Goal: Task Accomplishment & Management: Use online tool/utility

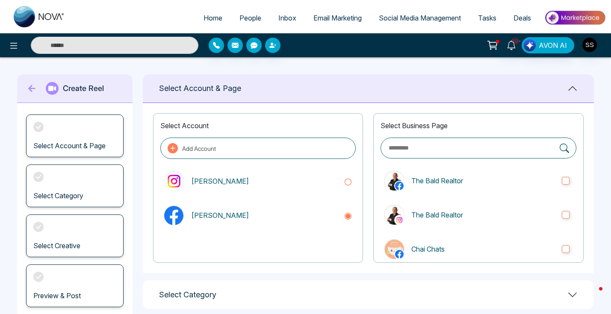
scroll to position [86, 0]
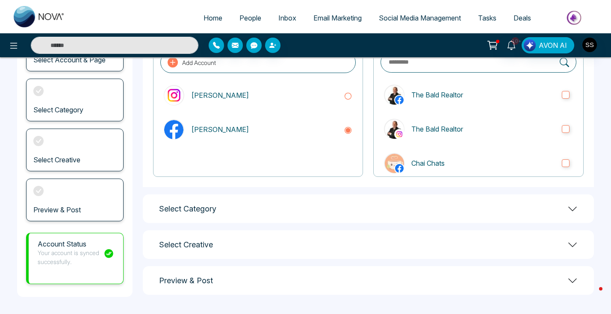
click at [270, 204] on div "Select Category" at bounding box center [368, 208] width 451 height 29
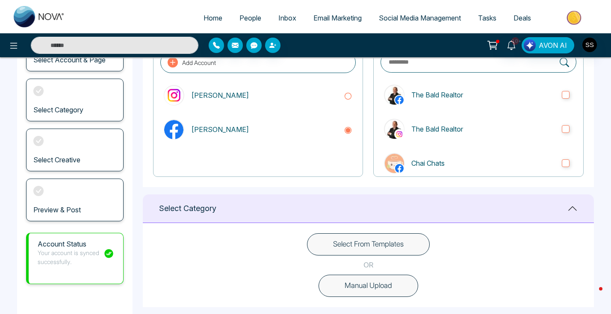
click at [362, 291] on button "Manual Upload" at bounding box center [368, 286] width 100 height 22
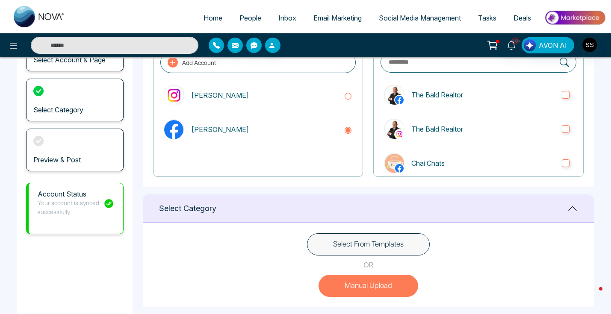
click at [376, 285] on button "Manual Upload" at bounding box center [368, 286] width 100 height 22
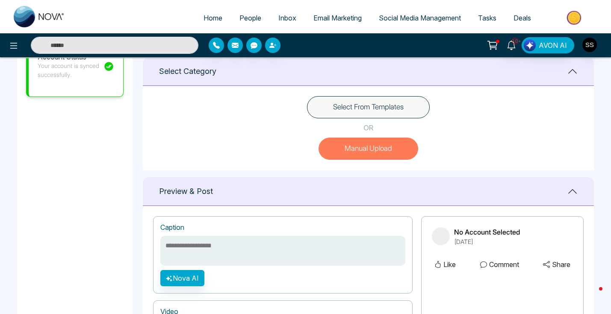
scroll to position [274, 0]
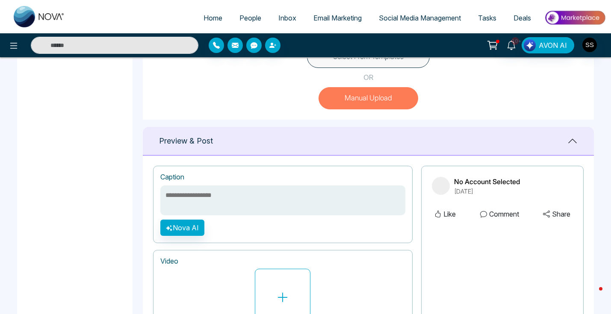
click at [199, 189] on textarea at bounding box center [282, 201] width 245 height 30
paste textarea "**********"
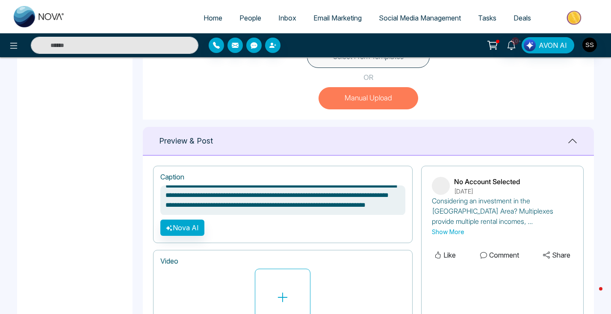
scroll to position [0, 0]
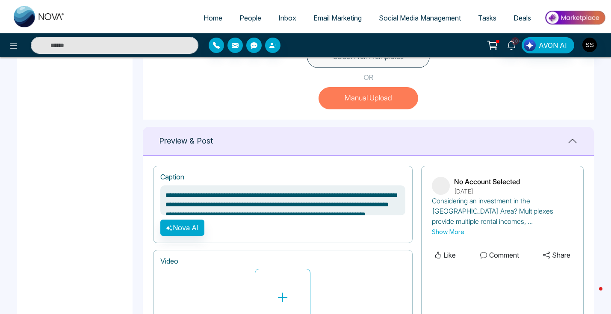
click at [241, 194] on textarea "**********" at bounding box center [282, 201] width 245 height 30
click at [202, 193] on textarea "**********" at bounding box center [282, 201] width 245 height 30
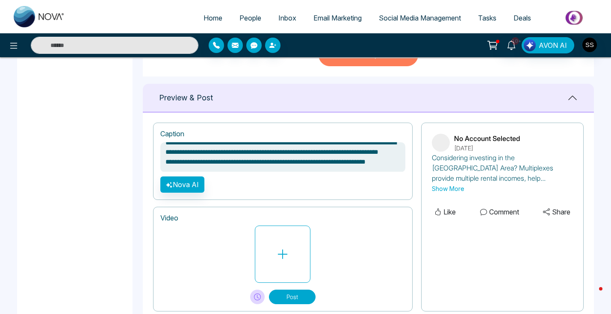
scroll to position [341, 0]
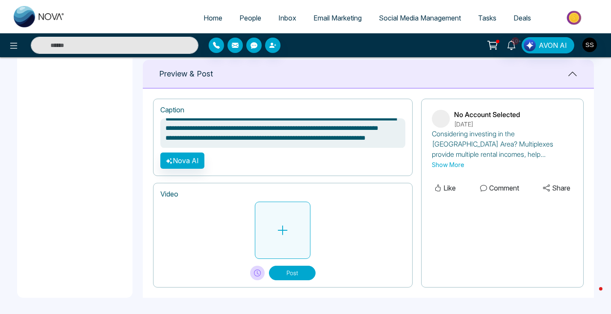
type textarea "**********"
click at [294, 221] on button at bounding box center [283, 230] width 56 height 57
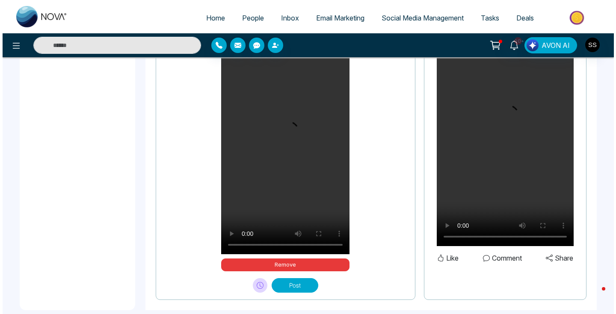
scroll to position [528, 0]
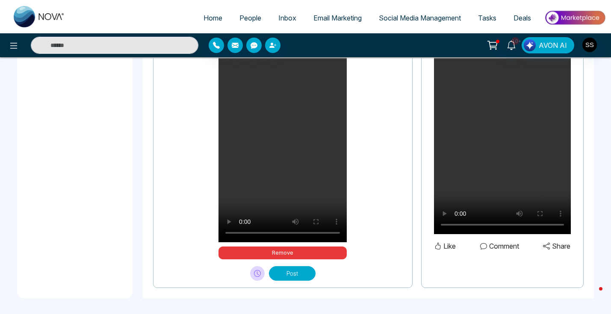
click at [255, 274] on icon at bounding box center [257, 273] width 7 height 7
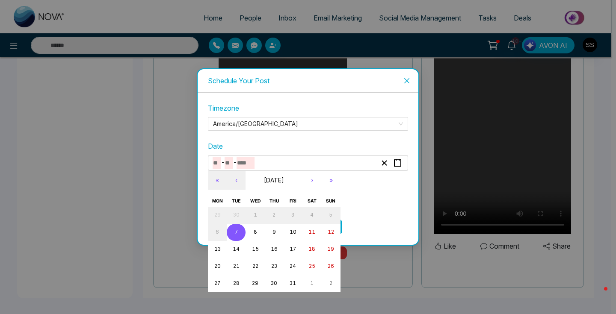
click at [254, 163] on input "number" at bounding box center [245, 163] width 18 height 12
click at [258, 233] on button "8" at bounding box center [254, 232] width 19 height 17
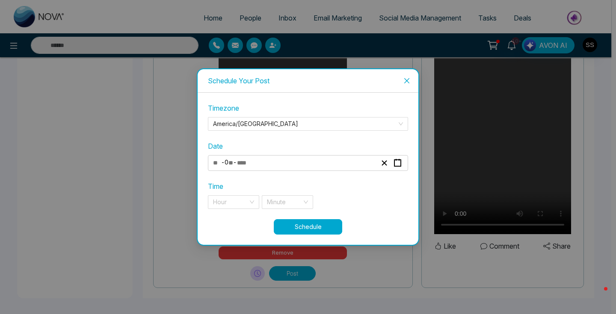
type input "**"
type input "*"
type input "****"
click at [248, 203] on div "Hour" at bounding box center [233, 202] width 51 height 14
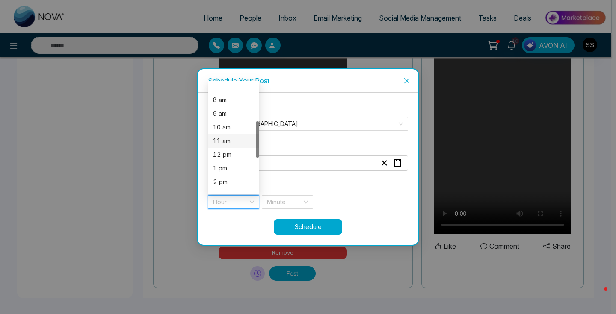
scroll to position [115, 0]
click at [233, 141] on div "12 pm" at bounding box center [233, 138] width 41 height 9
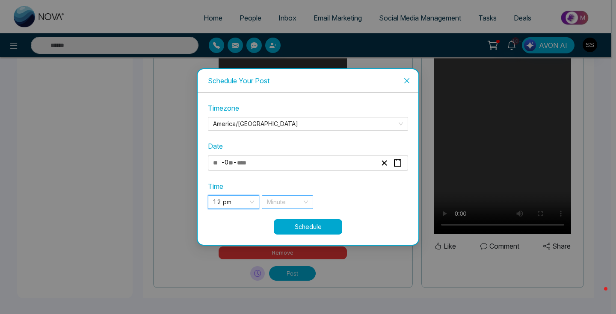
click at [298, 207] on input "search" at bounding box center [284, 202] width 35 height 13
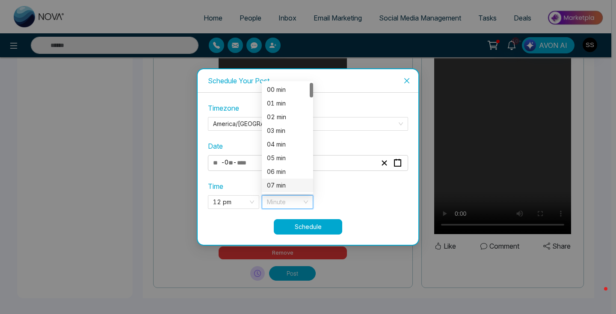
click at [293, 188] on div "07 min" at bounding box center [287, 185] width 41 height 9
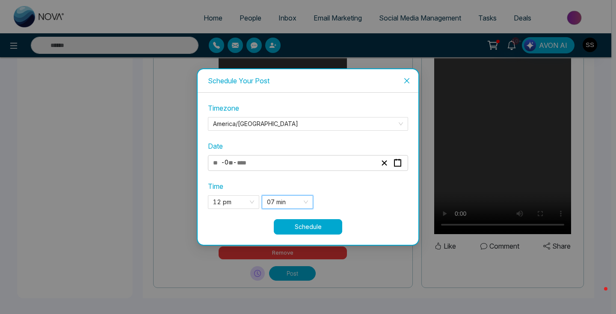
click at [324, 226] on button "Schedule" at bounding box center [308, 226] width 68 height 15
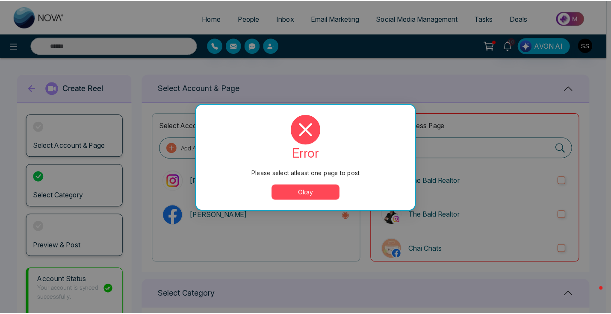
scroll to position [0, 0]
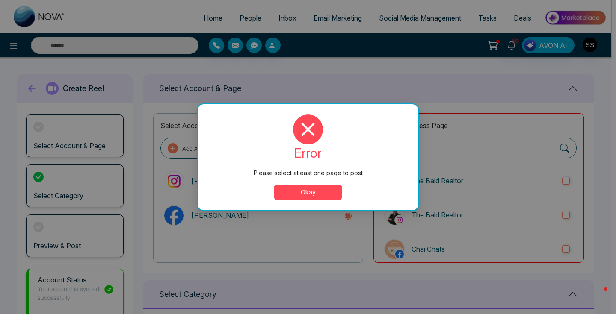
click at [326, 187] on button "Okay" at bounding box center [308, 192] width 68 height 15
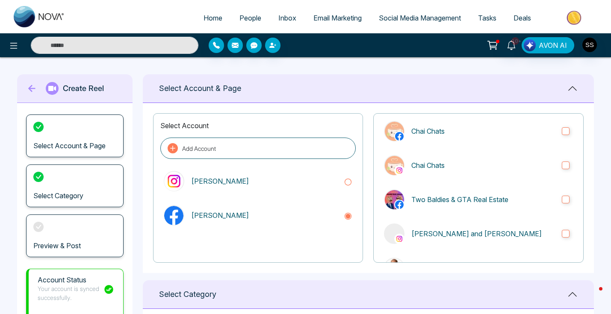
scroll to position [142, 0]
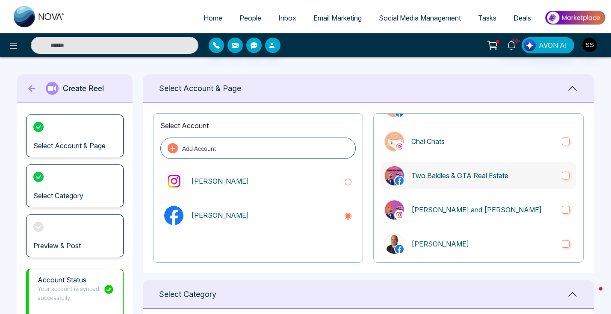
click at [562, 164] on label "Two Baldies & GTA Real Estate" at bounding box center [478, 175] width 196 height 27
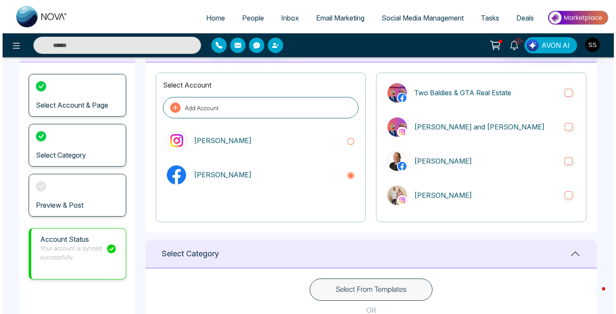
scroll to position [528, 0]
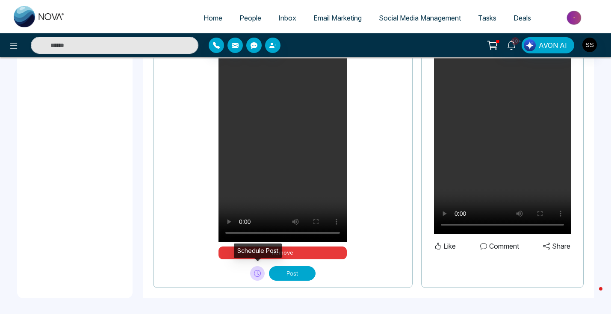
click at [254, 273] on icon at bounding box center [257, 273] width 7 height 7
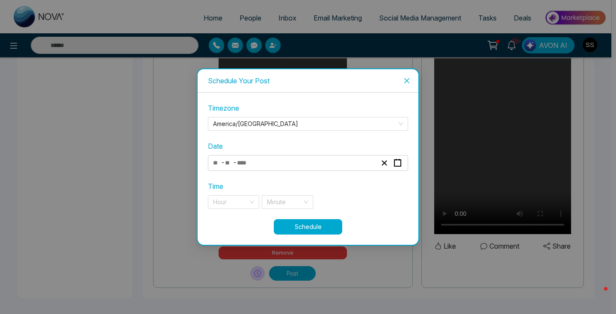
click at [271, 165] on div "- -" at bounding box center [295, 163] width 166 height 12
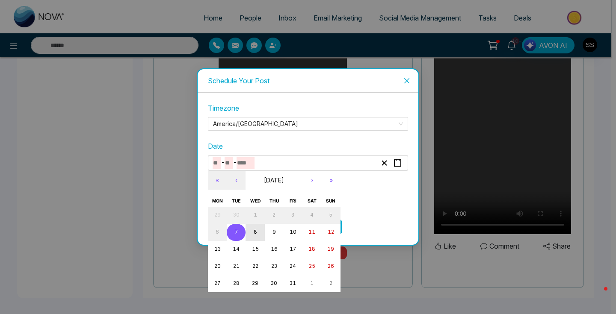
click at [255, 234] on abbr "8" at bounding box center [254, 232] width 3 height 6
type input "**"
type input "*"
type input "****"
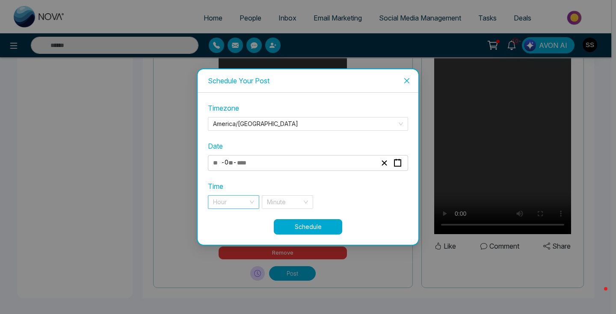
click at [243, 198] on input "search" at bounding box center [230, 202] width 35 height 13
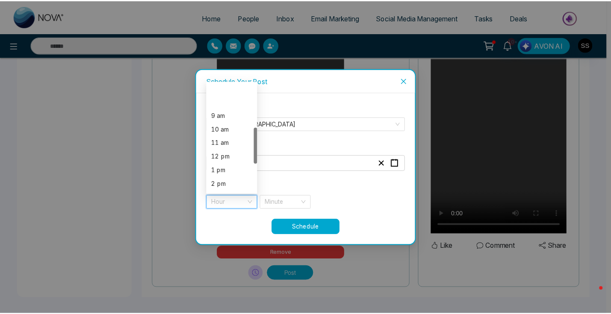
scroll to position [133, 0]
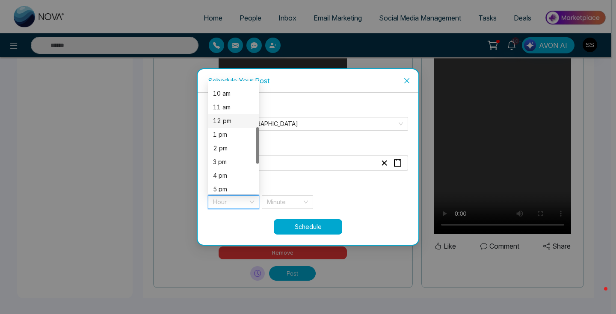
click at [234, 115] on div "12 pm" at bounding box center [233, 121] width 51 height 14
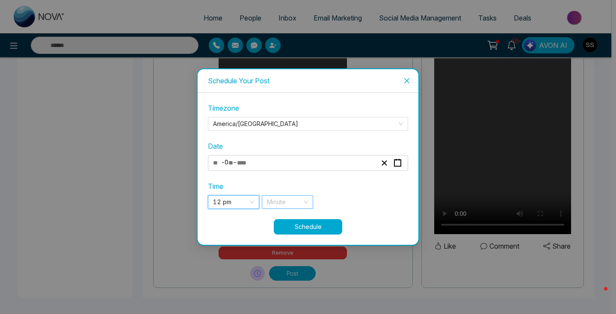
click at [289, 204] on input "search" at bounding box center [284, 202] width 35 height 13
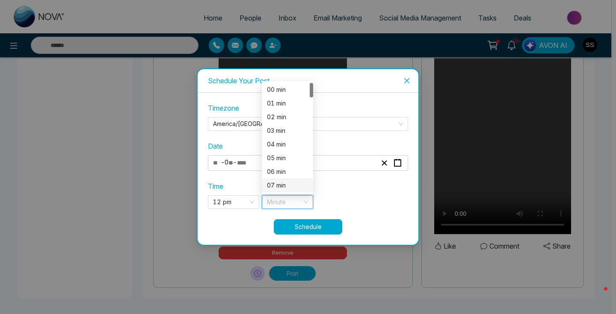
click at [289, 190] on div "07 min" at bounding box center [287, 186] width 51 height 14
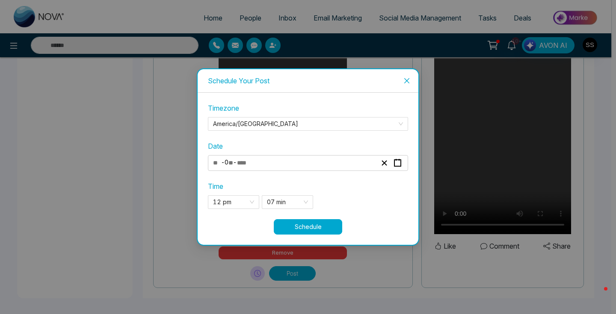
click at [295, 222] on button "Schedule" at bounding box center [308, 226] width 68 height 15
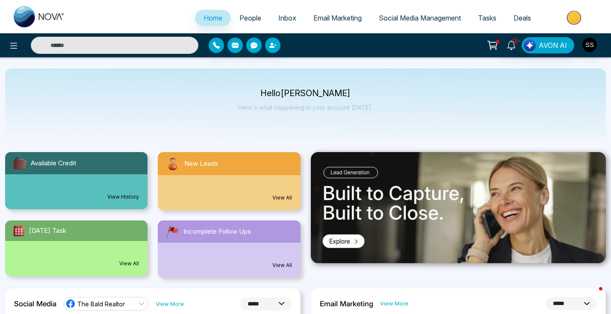
select select "*"
